Goal: Use online tool/utility: Utilize a website feature to perform a specific function

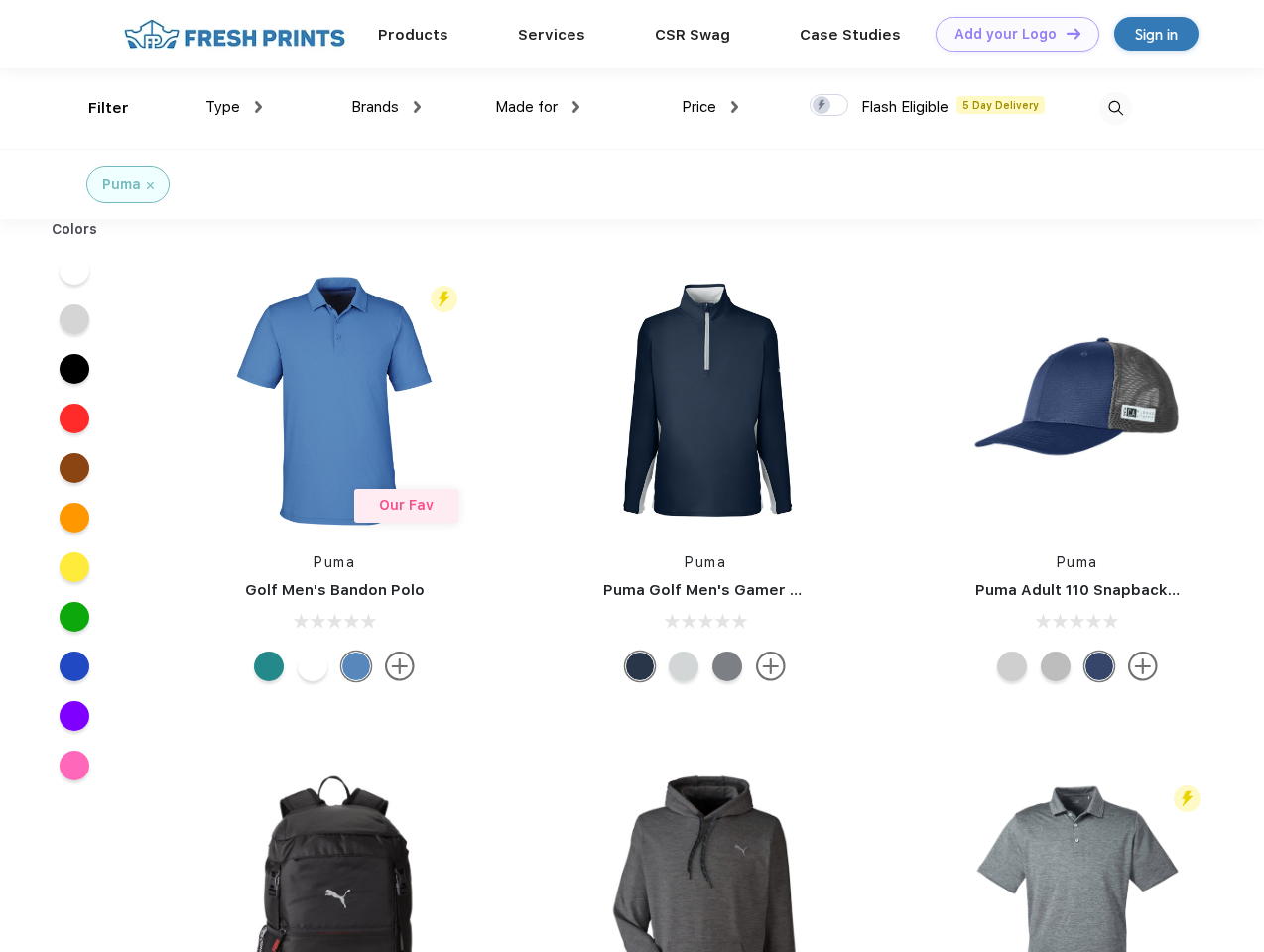
click at [1009, 34] on link "Add your Logo Design Tool" at bounding box center [1017, 34] width 164 height 35
click at [0, 0] on div "Design Tool" at bounding box center [0, 0] width 0 height 0
click at [1064, 33] on link "Add your Logo Design Tool" at bounding box center [1017, 34] width 164 height 35
click at [95, 108] on div "Filter" at bounding box center [108, 108] width 41 height 23
click at [234, 107] on span "Type" at bounding box center [223, 107] width 35 height 18
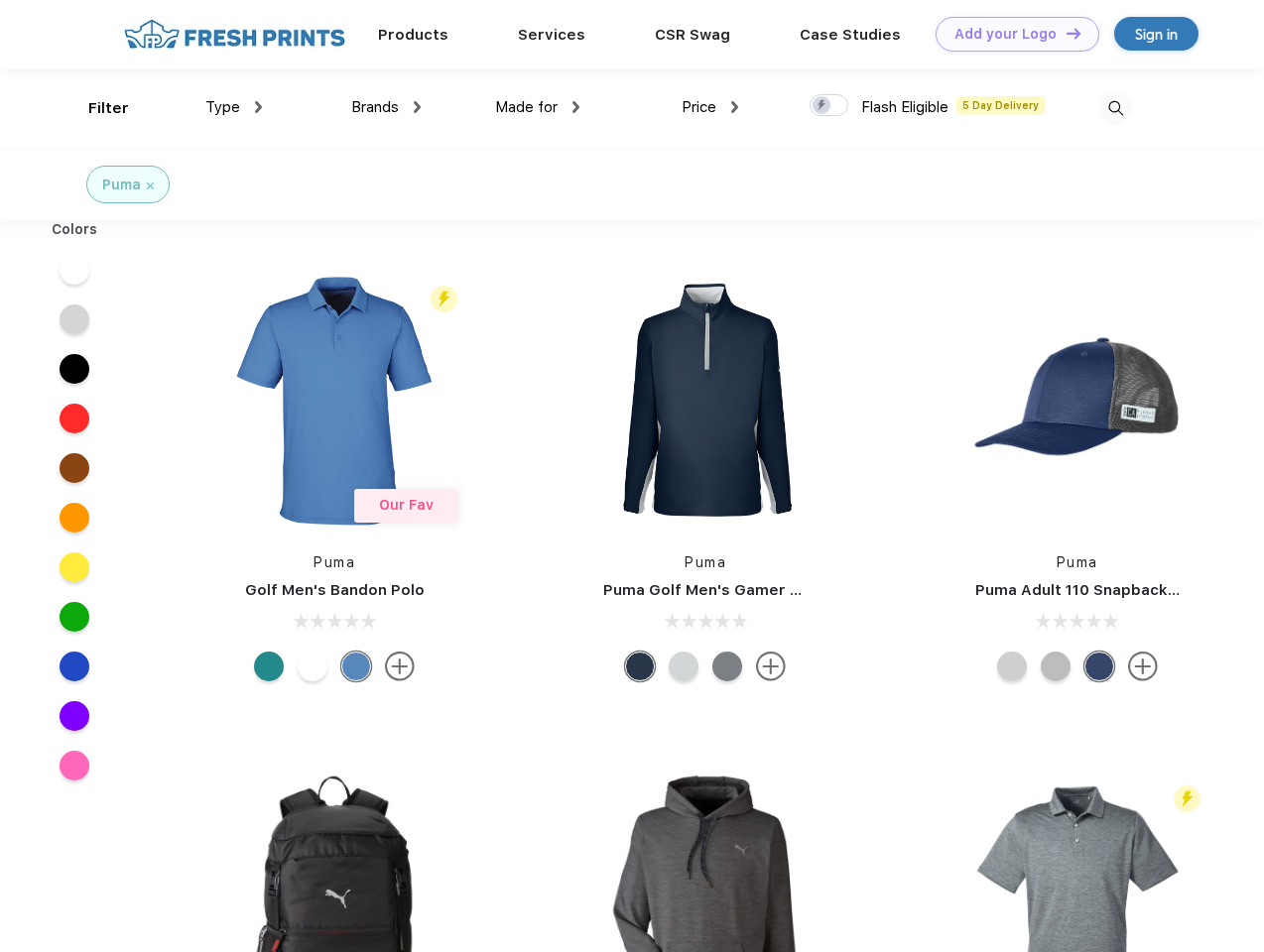
click at [386, 107] on span "Brands" at bounding box center [375, 107] width 48 height 18
click at [538, 107] on span "Made for" at bounding box center [526, 107] width 63 height 18
click at [710, 107] on span "Price" at bounding box center [699, 107] width 35 height 18
click at [830, 106] on div at bounding box center [829, 105] width 39 height 22
click at [823, 106] on input "checkbox" at bounding box center [816, 99] width 13 height 13
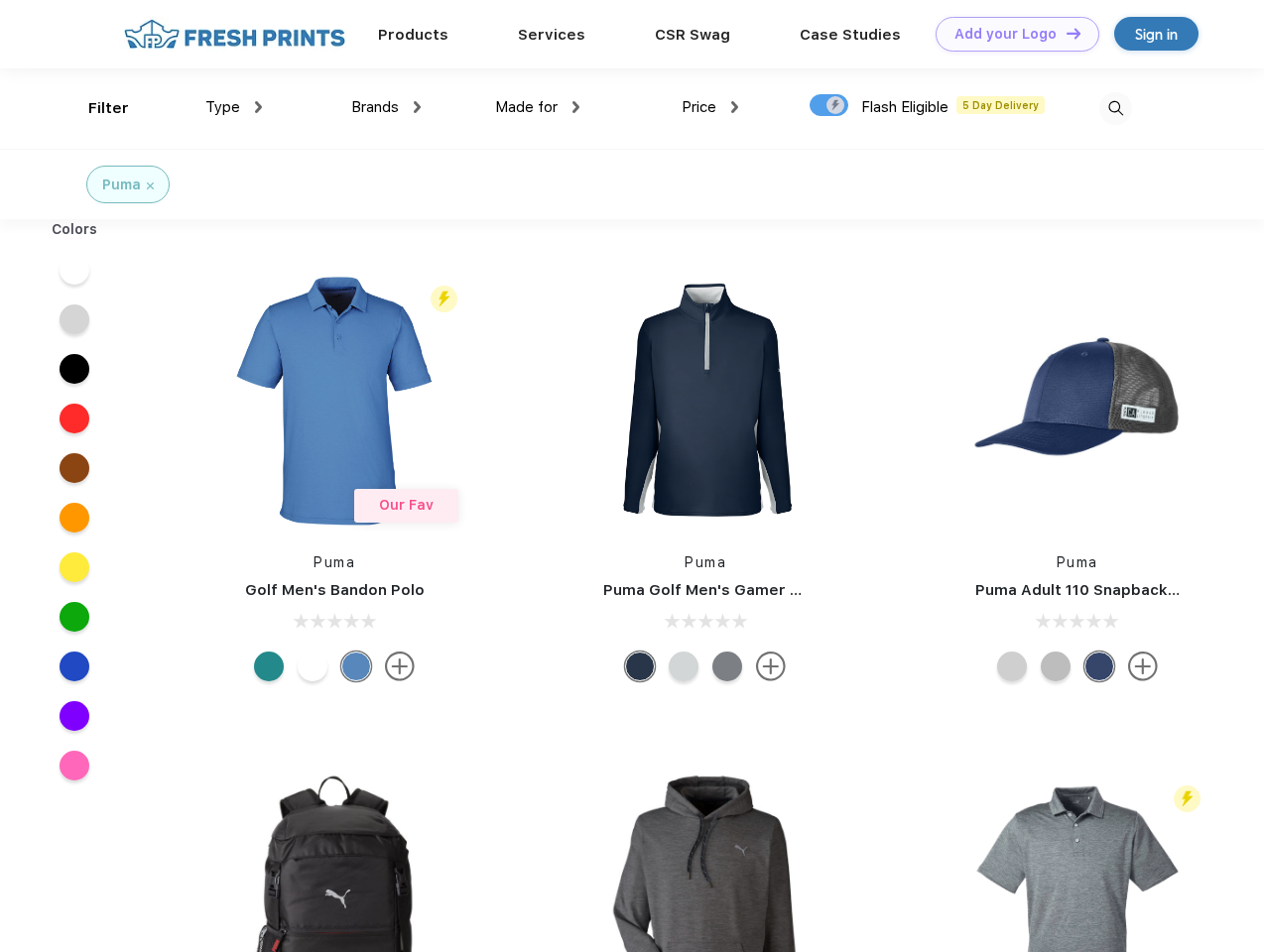
click at [1115, 108] on img at bounding box center [1115, 108] width 33 height 33
